Goal: Navigation & Orientation: Find specific page/section

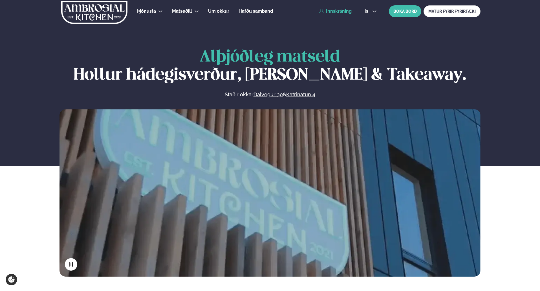
click at [350, 11] on link "Innskráning" at bounding box center [335, 11] width 32 height 5
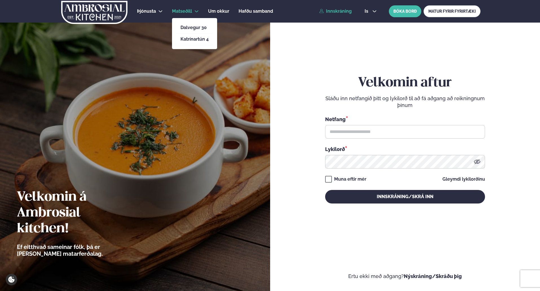
click at [184, 23] on li "Dalvegur 30" at bounding box center [194, 28] width 37 height 12
click at [184, 26] on link "Dalvegur 30" at bounding box center [194, 27] width 28 height 5
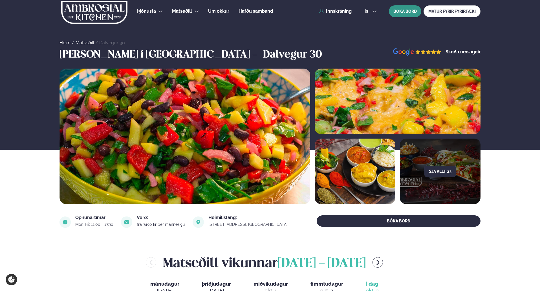
click at [405, 11] on button "BÓKA BORÐ" at bounding box center [405, 11] width 32 height 12
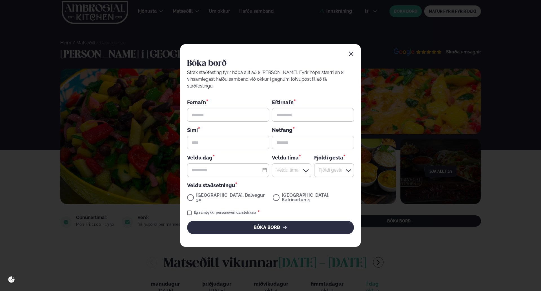
click at [132, 204] on div "Bóka borð Strax staðfesting fyrir hópa allt að 8 [PERSON_NAME]. Fyrir hópa stær…" at bounding box center [270, 145] width 541 height 291
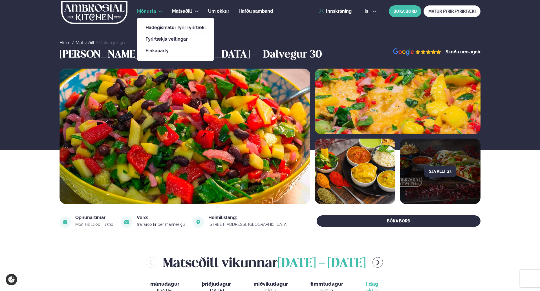
click at [143, 12] on span "Þjónusta" at bounding box center [146, 10] width 19 height 5
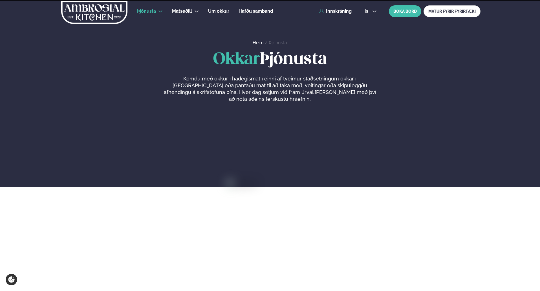
click at [105, 12] on img at bounding box center [94, 12] width 67 height 23
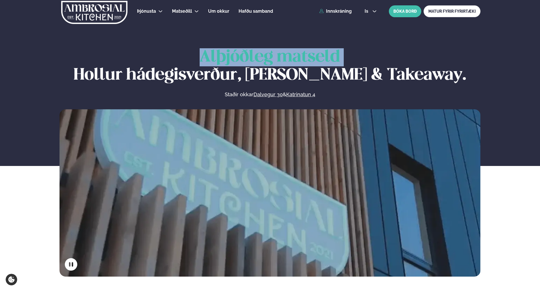
click at [41, 68] on div "Alþjóðleg matseld Hollur hádegisverður, Veitingar & Takeaway. Staðir okkar Dalv…" at bounding box center [270, 162] width 540 height 228
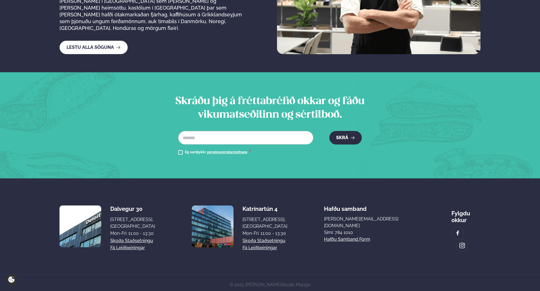
scroll to position [1016, 0]
